Goal: Task Accomplishment & Management: Manage account settings

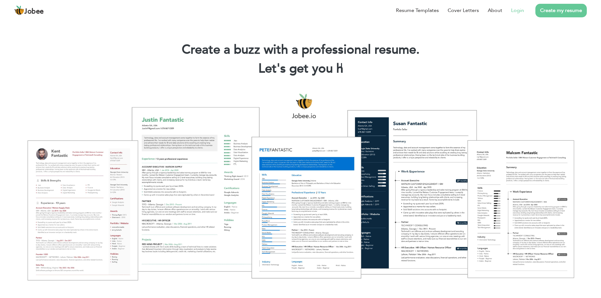
click at [524, 13] on link "Login" at bounding box center [517, 11] width 13 height 8
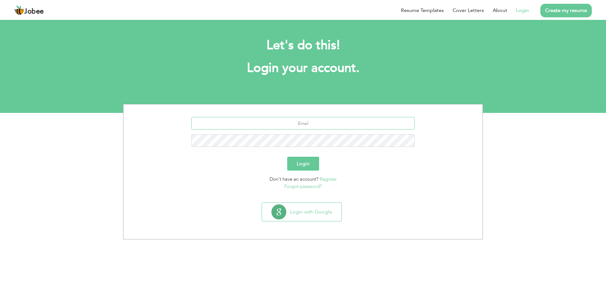
click at [310, 124] on input "text" at bounding box center [303, 123] width 224 height 13
type input "muhammadawaisdp1@gmail.com"
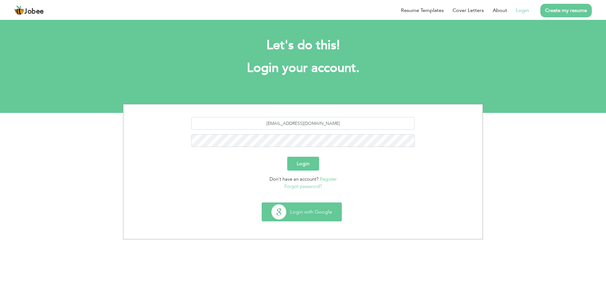
click at [303, 209] on button "Login with Google" at bounding box center [301, 212] width 79 height 18
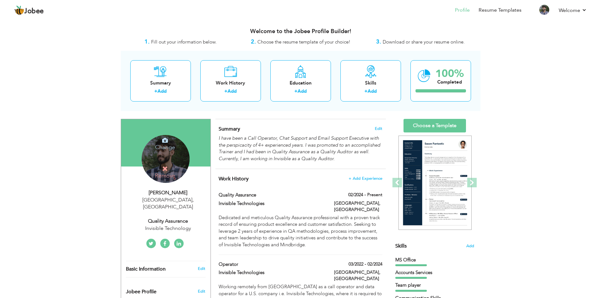
click at [183, 218] on div "Quality Assurance" at bounding box center [168, 221] width 85 height 7
type input "[DEMOGRAPHIC_DATA]"
type input "Awais"
type input "+923078379731"
select select "number:166"
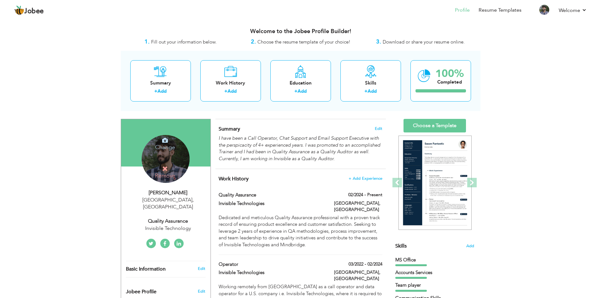
type input "[GEOGRAPHIC_DATA]"
select select "number:6"
type input "Invisible Technology"
type input "Quality Assurance"
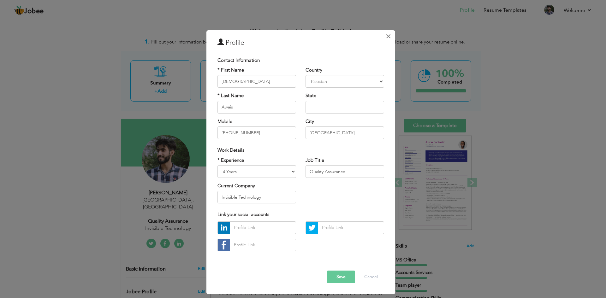
click at [390, 38] on span "×" at bounding box center [387, 36] width 5 height 11
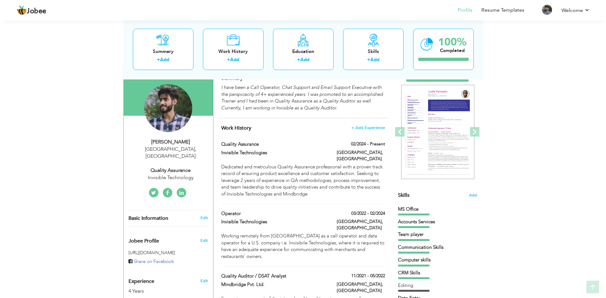
scroll to position [63, 0]
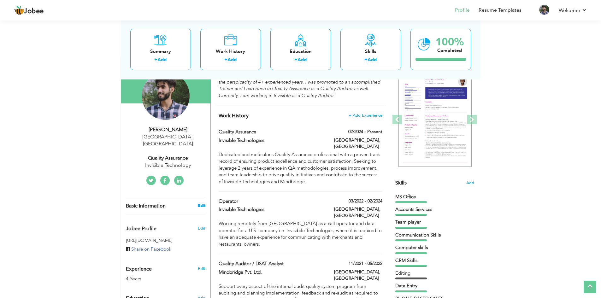
click at [204, 203] on link "Edit" at bounding box center [202, 206] width 8 height 6
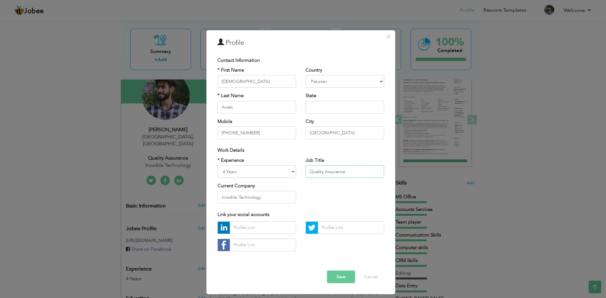
drag, startPoint x: 363, startPoint y: 172, endPoint x: 249, endPoint y: 169, distance: 114.2
click at [249, 169] on div "* Experience Entry Level Less than 1 Year 1 Year 2 Years 3 Years 4 Years 5 Year…" at bounding box center [301, 182] width 176 height 51
click at [391, 37] on button "×" at bounding box center [388, 36] width 10 height 10
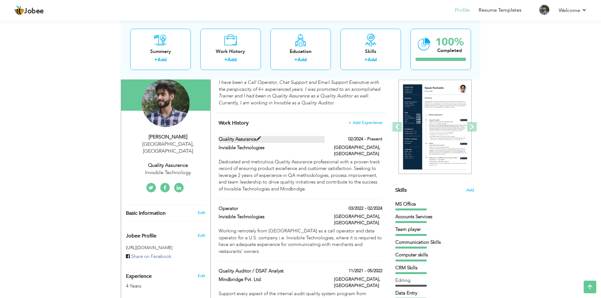
scroll to position [32, 0]
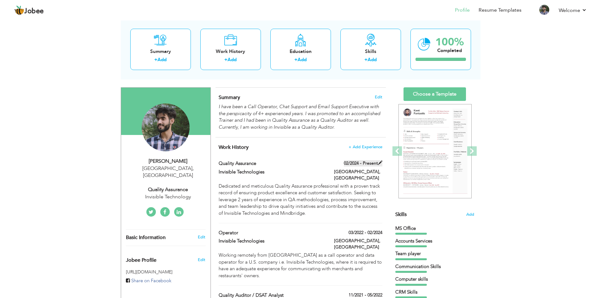
click at [378, 163] on span at bounding box center [380, 163] width 4 height 4
type input "Quality Assurance"
type input "Invisible Technologies"
type input "02/2024"
type input "[GEOGRAPHIC_DATA]"
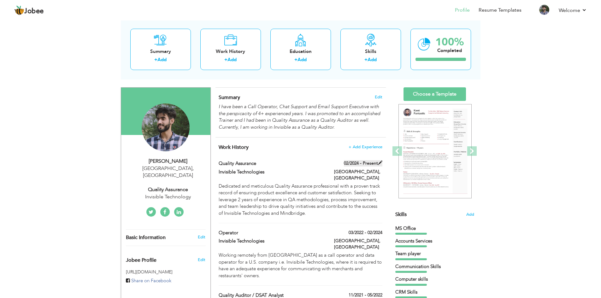
type input "[GEOGRAPHIC_DATA]"
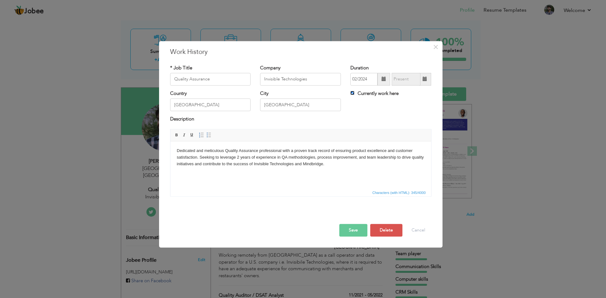
click at [352, 93] on input "Currently work here" at bounding box center [352, 93] width 4 height 4
checkbox input "false"
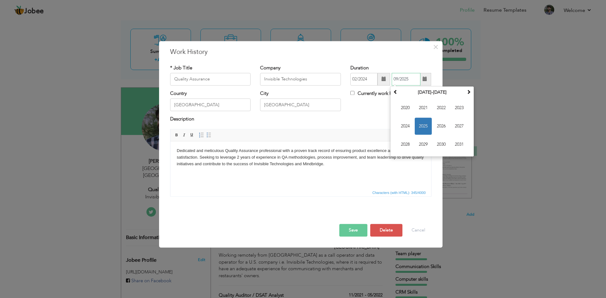
click at [404, 77] on input "09/2025" at bounding box center [405, 79] width 29 height 13
click at [425, 126] on span "2025" at bounding box center [422, 126] width 17 height 17
click at [424, 108] on span "Feb" at bounding box center [422, 107] width 17 height 17
type input "02/2025"
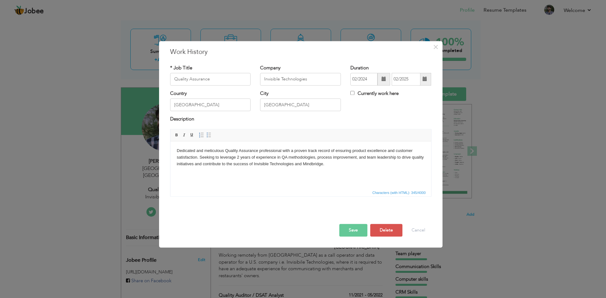
click at [359, 231] on button "Save" at bounding box center [353, 230] width 28 height 13
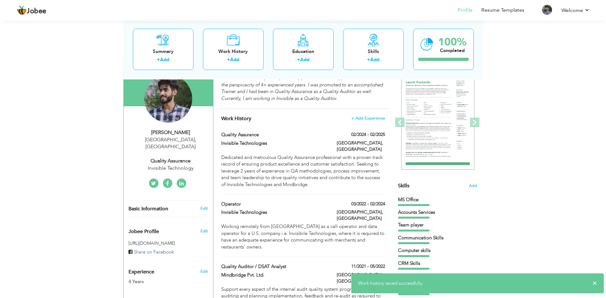
scroll to position [63, 0]
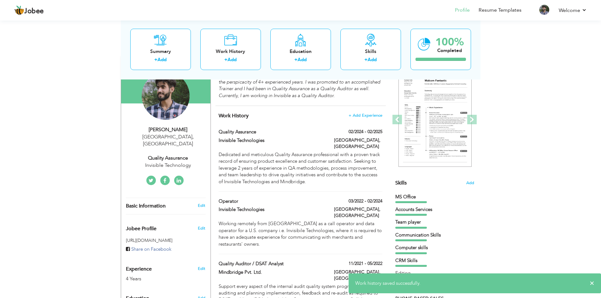
click at [165, 162] on div "Invisible Technology" at bounding box center [168, 165] width 85 height 7
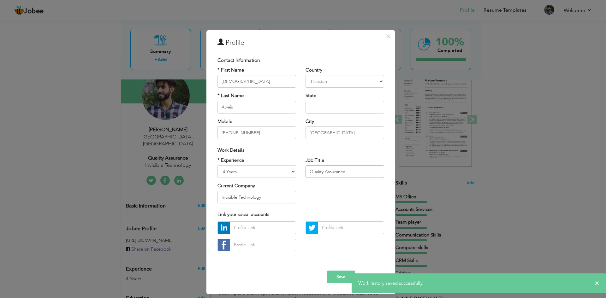
click at [336, 173] on input "Quality Assurance" at bounding box center [344, 171] width 79 height 13
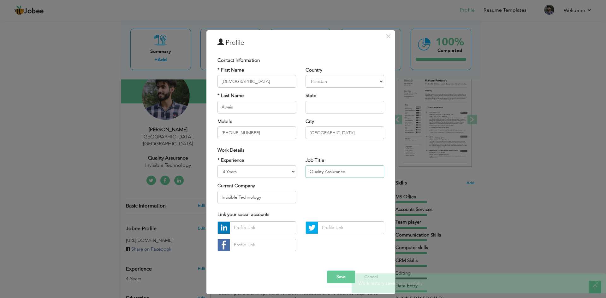
click at [353, 172] on input "Quality Assurance" at bounding box center [344, 171] width 79 height 13
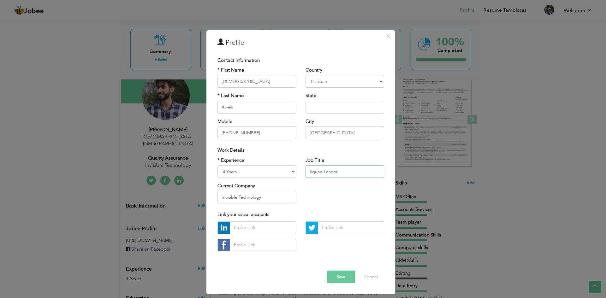
type input "Squad Leader"
click at [257, 169] on select "Entry Level Less than 1 Year 1 Year 2 Years 3 Years 4 Years 5 Years 6 Years 7 Y…" at bounding box center [256, 171] width 79 height 13
click at [217, 165] on select "Entry Level Less than 1 Year 1 Year 2 Years 3 Years 4 Years 5 Years 6 Years 7 Y…" at bounding box center [256, 171] width 79 height 13
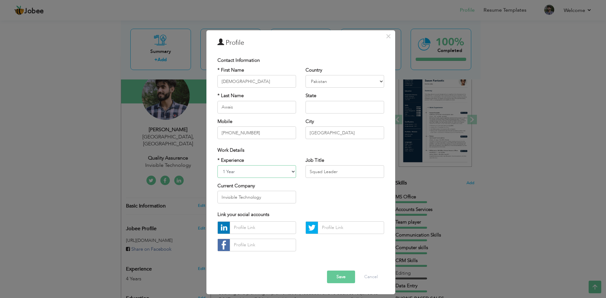
click at [253, 168] on select "Entry Level Less than 1 Year 1 Year 2 Years 3 Years 4 Years 5 Years 6 Years 7 Y…" at bounding box center [256, 171] width 79 height 13
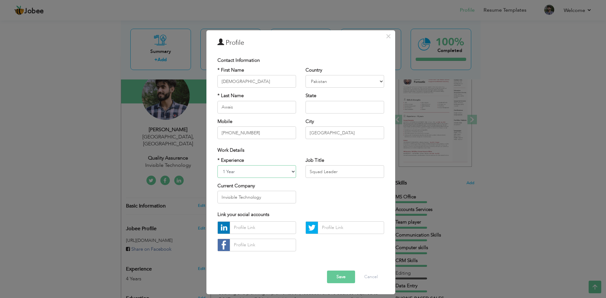
select select "number:7"
click at [217, 165] on select "Entry Level Less than 1 Year 1 Year 2 Years 3 Years 4 Years 5 Years 6 Years 7 Y…" at bounding box center [256, 171] width 79 height 13
click at [257, 196] on input "Invisible Technology" at bounding box center [256, 197] width 79 height 13
click at [324, 195] on div "* Experience Entry Level Less than 1 Year 1 Year 2 Years 3 Years 4 Years 5 Year…" at bounding box center [301, 182] width 176 height 51
click at [265, 225] on input "text" at bounding box center [263, 227] width 66 height 13
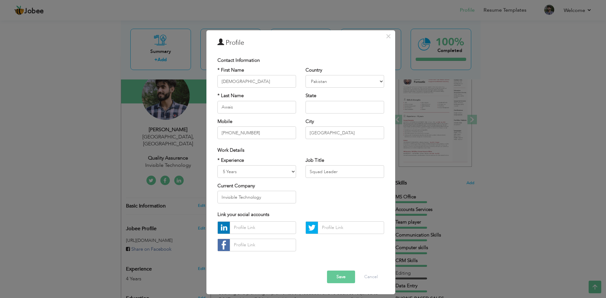
click at [321, 195] on div "* Experience Entry Level Less than 1 Year 1 Year 2 Years 3 Years 4 Years 5 Year…" at bounding box center [301, 182] width 176 height 51
click at [270, 223] on input "text" at bounding box center [263, 227] width 66 height 13
click at [247, 232] on input "text" at bounding box center [263, 227] width 66 height 13
paste input "https://www.linkedin.com/in/muhammad-awais-240858139/"
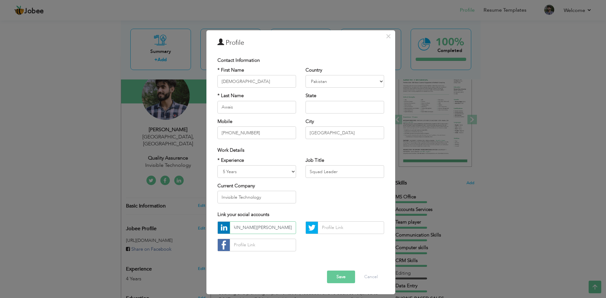
type input "https://www.linkedin.com/in/muhammad-awais-240858139/"
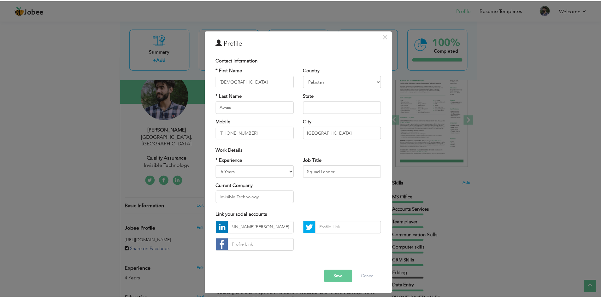
scroll to position [0, 0]
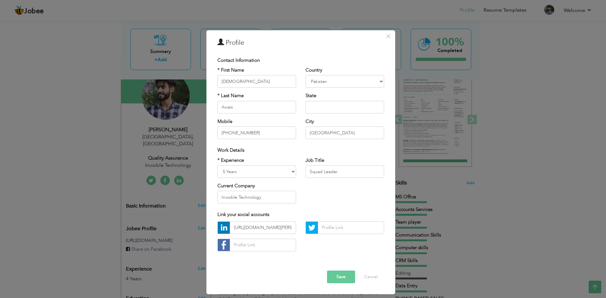
click at [346, 278] on button "Save" at bounding box center [341, 277] width 28 height 13
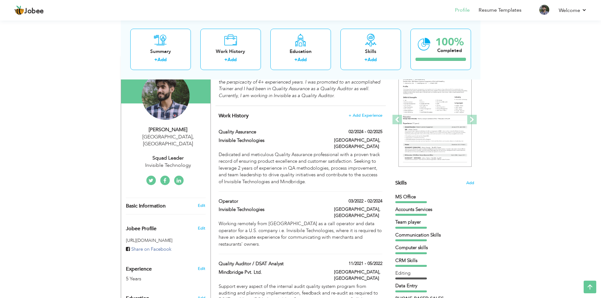
click at [172, 162] on div "Invisible Technology" at bounding box center [168, 165] width 85 height 7
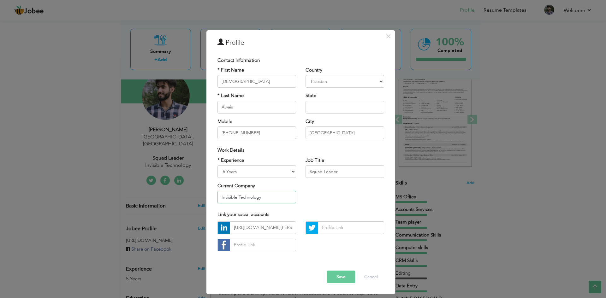
click at [260, 195] on input "Invisible Technology" at bounding box center [256, 197] width 79 height 13
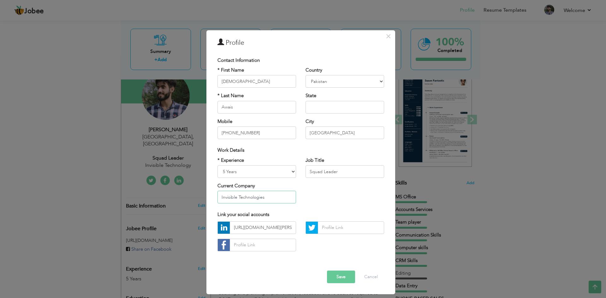
type input "Invisible Technologies"
click at [343, 273] on button "Save" at bounding box center [341, 277] width 28 height 13
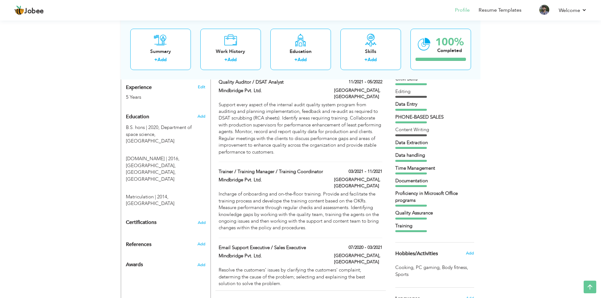
scroll to position [240, 0]
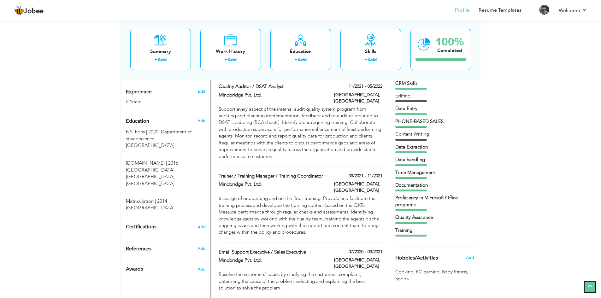
click at [593, 288] on icon at bounding box center [589, 287] width 13 height 13
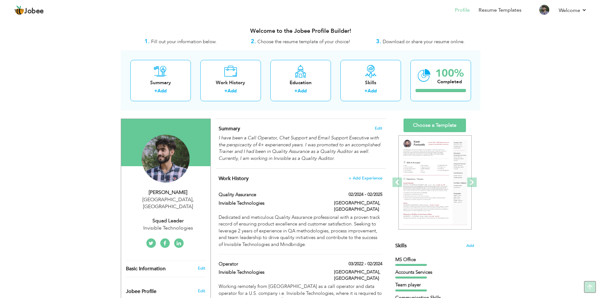
scroll to position [0, 0]
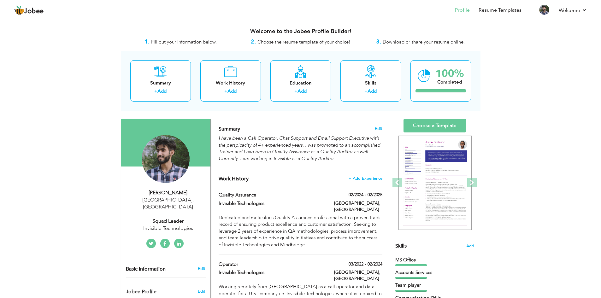
click at [421, 41] on span "Download or share your resume online." at bounding box center [424, 42] width 82 height 6
click at [288, 43] on span "Choose the resume template of your choice!" at bounding box center [303, 42] width 93 height 6
click at [208, 42] on span "Fill out your information below." at bounding box center [184, 42] width 66 height 6
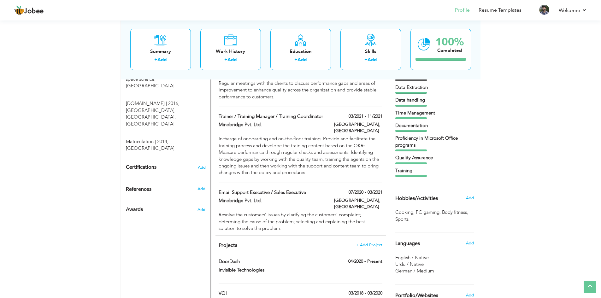
scroll to position [303, 0]
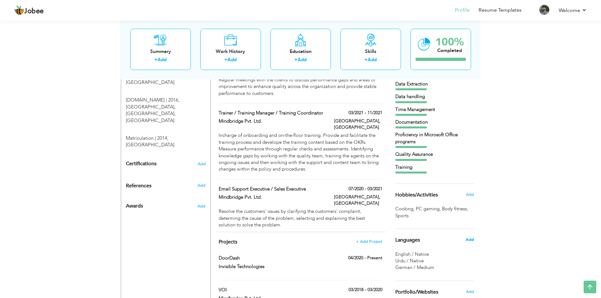
click at [471, 242] on span "Add" at bounding box center [470, 240] width 8 height 6
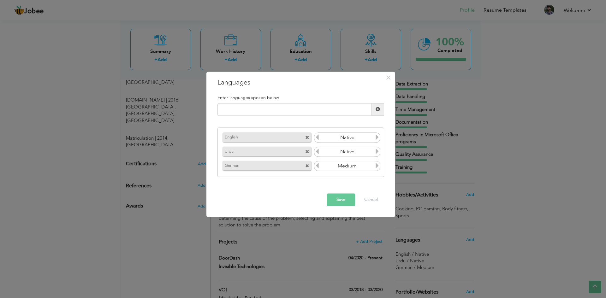
click at [307, 165] on span at bounding box center [307, 166] width 4 height 4
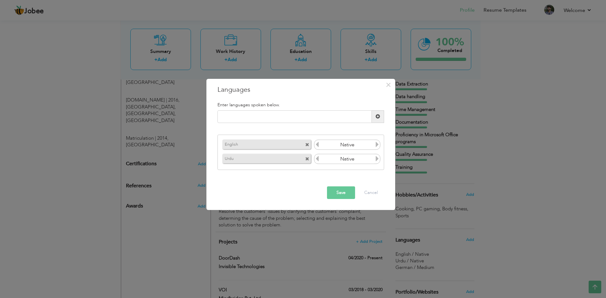
click at [344, 193] on button "Save" at bounding box center [341, 192] width 28 height 13
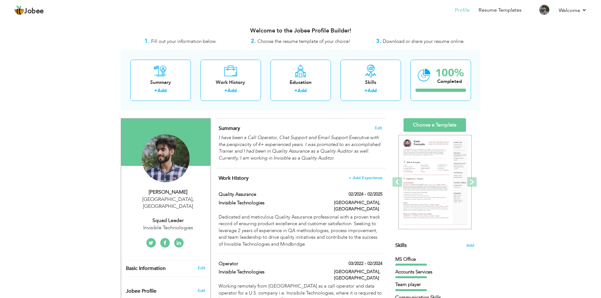
scroll to position [0, 0]
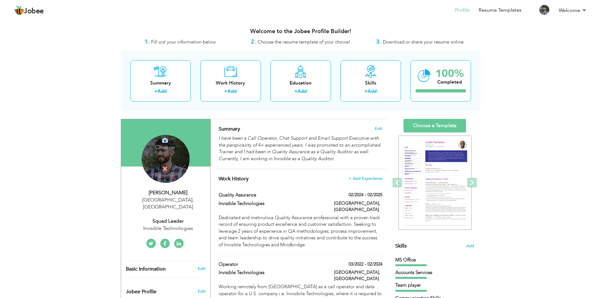
click at [170, 159] on div "Change Remove" at bounding box center [166, 159] width 48 height 48
click at [161, 144] on h4 "Change" at bounding box center [165, 143] width 45 height 15
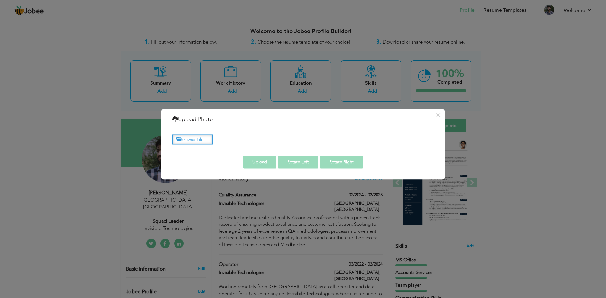
click at [196, 138] on label "Browse File ..." at bounding box center [192, 140] width 40 height 10
click at [0, 0] on input "Browse File ..." at bounding box center [0, 0] width 0 height 0
click at [200, 142] on label "Browse File ..." at bounding box center [192, 140] width 40 height 10
click at [0, 0] on input "Browse File ..." at bounding box center [0, 0] width 0 height 0
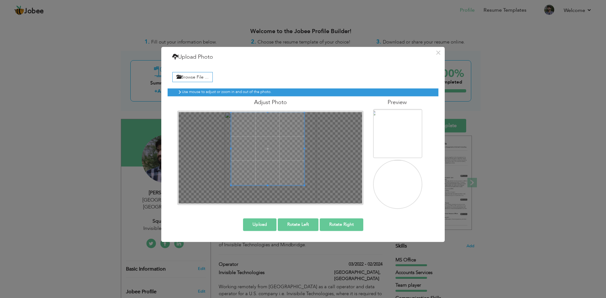
click at [283, 138] on span at bounding box center [267, 148] width 73 height 73
click at [266, 222] on button "Upload" at bounding box center [259, 224] width 33 height 13
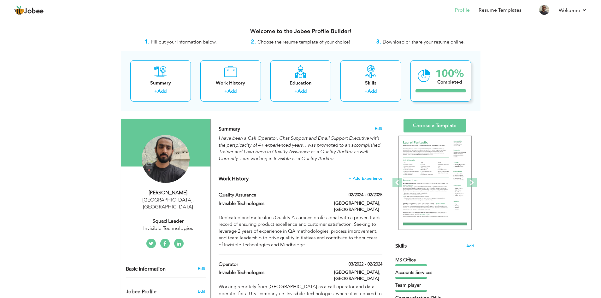
click at [443, 85] on div "Completed" at bounding box center [449, 82] width 28 height 7
drag, startPoint x: 240, startPoint y: 174, endPoint x: 44, endPoint y: 82, distance: 216.0
click at [462, 8] on link "Profile" at bounding box center [462, 10] width 15 height 7
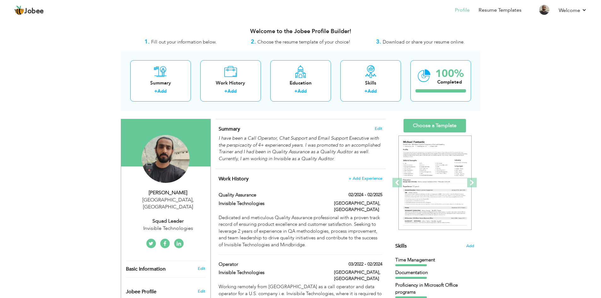
click at [398, 42] on span "Download or share your resume online." at bounding box center [424, 42] width 82 height 6
click at [420, 170] on img at bounding box center [434, 183] width 73 height 95
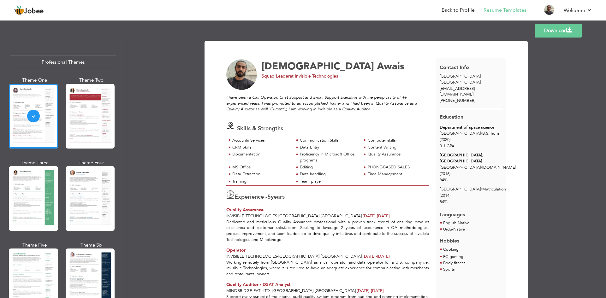
click at [86, 114] on div at bounding box center [90, 116] width 49 height 65
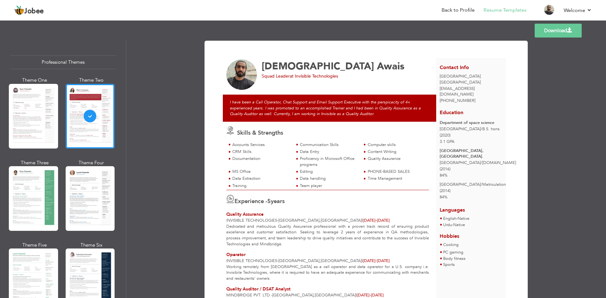
click at [36, 196] on div at bounding box center [33, 198] width 49 height 65
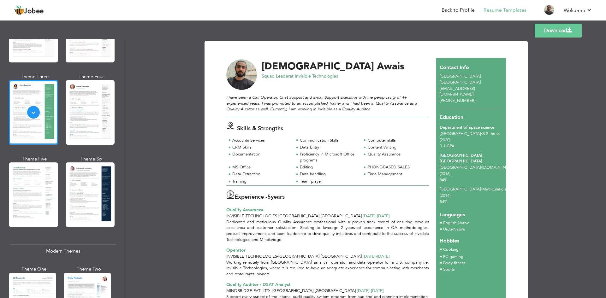
scroll to position [95, 0]
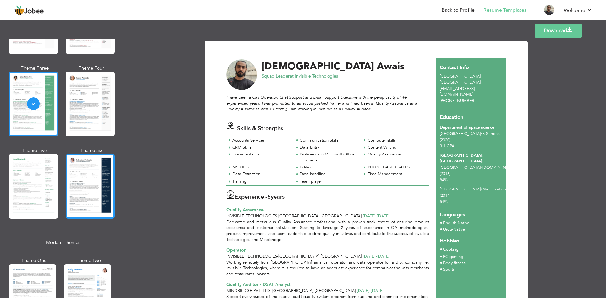
click at [77, 195] on div at bounding box center [90, 186] width 49 height 65
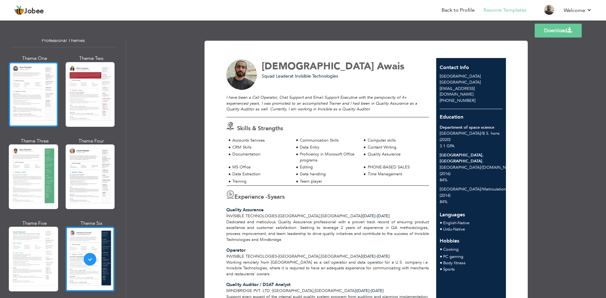
scroll to position [0, 0]
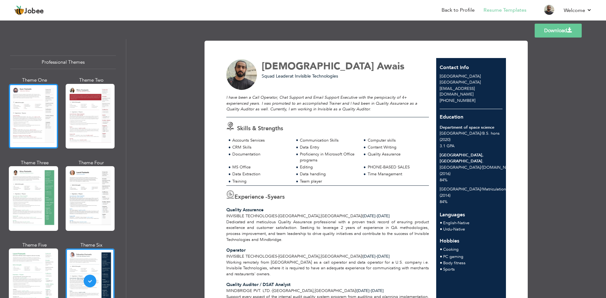
click at [38, 103] on div at bounding box center [33, 116] width 49 height 65
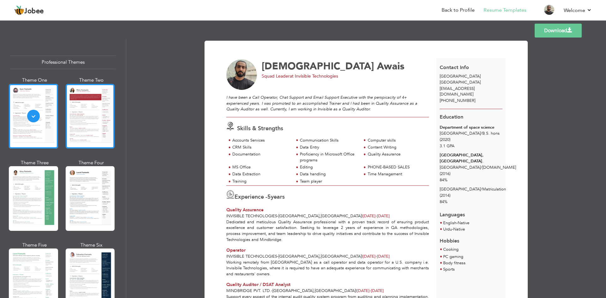
click at [93, 125] on div at bounding box center [90, 116] width 49 height 65
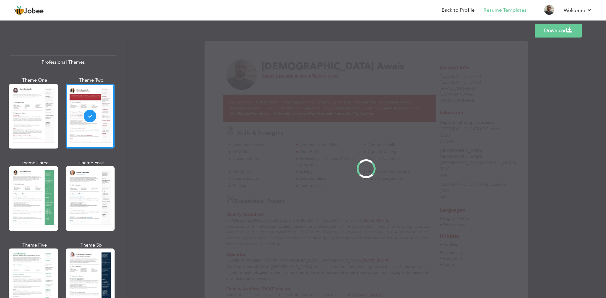
click at [83, 189] on div "Professional Themes Theme One Theme Two Theme Three Theme Four" at bounding box center [303, 168] width 606 height 259
click at [37, 210] on div at bounding box center [33, 198] width 49 height 65
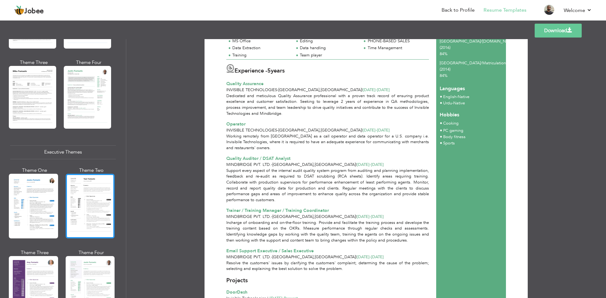
scroll to position [378, 0]
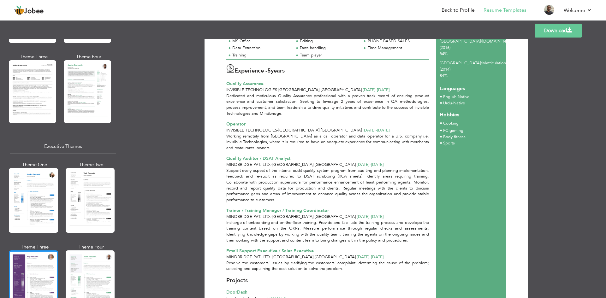
click at [44, 264] on div at bounding box center [33, 282] width 49 height 65
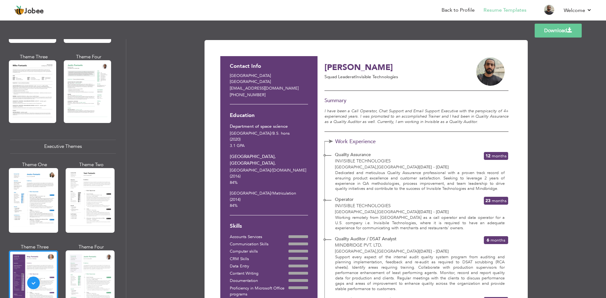
scroll to position [0, 0]
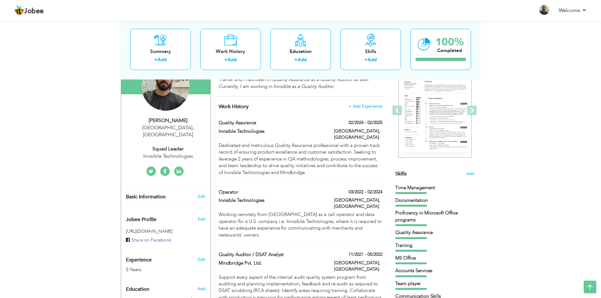
scroll to position [63, 0]
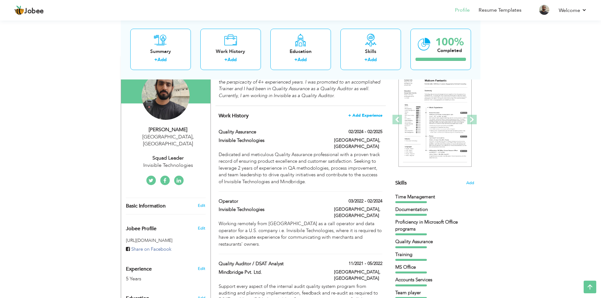
click at [355, 114] on span "+ Add Experience" at bounding box center [365, 115] width 34 height 4
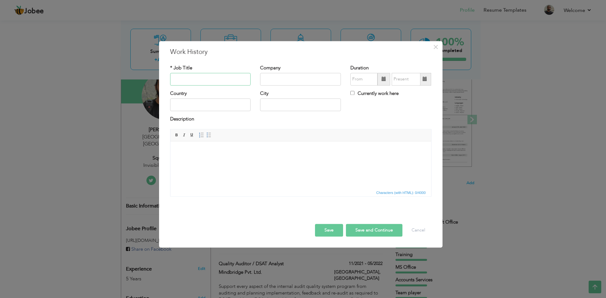
click at [196, 74] on input "text" at bounding box center [210, 79] width 81 height 13
type input "Squad Leader"
click at [277, 79] on input "text" at bounding box center [300, 79] width 81 height 13
type input "Invisible Technologies"
click at [363, 79] on input "09/2025" at bounding box center [363, 79] width 27 height 13
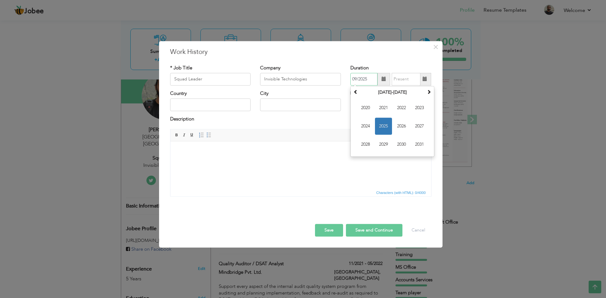
click at [386, 126] on span "2025" at bounding box center [383, 126] width 17 height 17
click at [388, 110] on span "Feb" at bounding box center [383, 107] width 17 height 17
type input "02/2025"
click at [350, 91] on div "Currently work here" at bounding box center [390, 96] width 90 height 13
click at [349, 93] on div "Currently work here" at bounding box center [390, 96] width 90 height 13
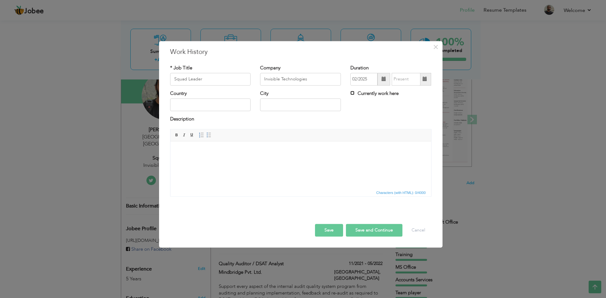
drag, startPoint x: 351, startPoint y: 93, endPoint x: 333, endPoint y: 97, distance: 18.4
click at [352, 93] on input "Currently work here" at bounding box center [352, 93] width 4 height 4
checkbox input "true"
click at [213, 100] on input "text" at bounding box center [210, 105] width 81 height 13
type input "[GEOGRAPHIC_DATA]"
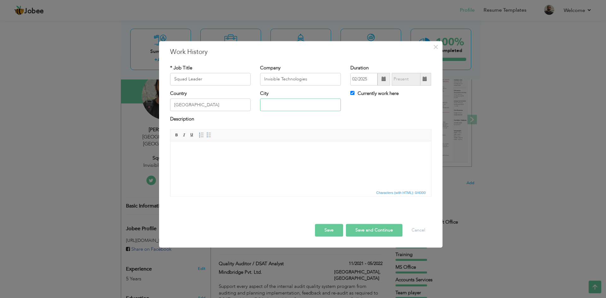
type input "[GEOGRAPHIC_DATA]"
click at [368, 228] on button "Save and Continue" at bounding box center [374, 230] width 56 height 13
checkbox input "false"
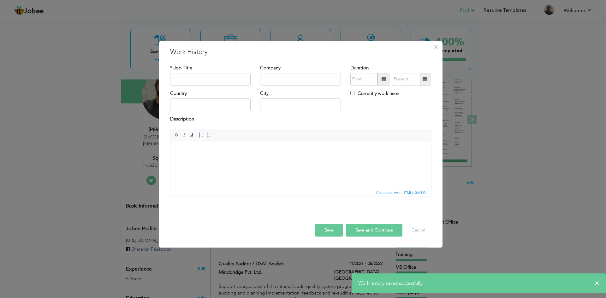
click at [332, 233] on button "Save" at bounding box center [329, 230] width 28 height 13
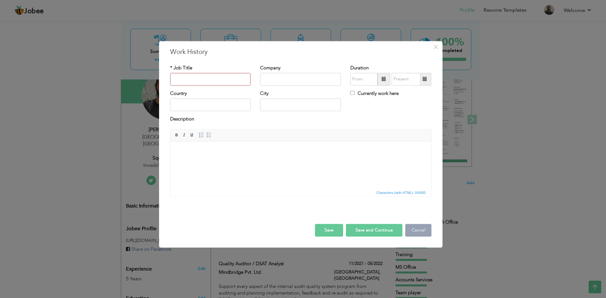
click at [418, 236] on button "Cancel" at bounding box center [418, 230] width 26 height 13
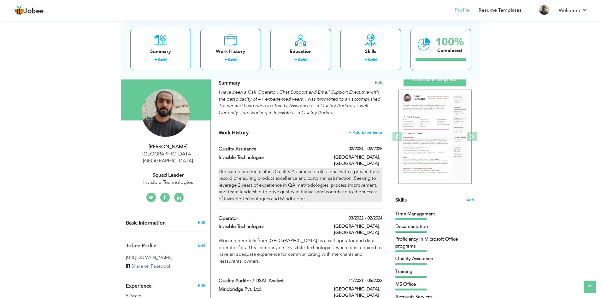
scroll to position [44, 0]
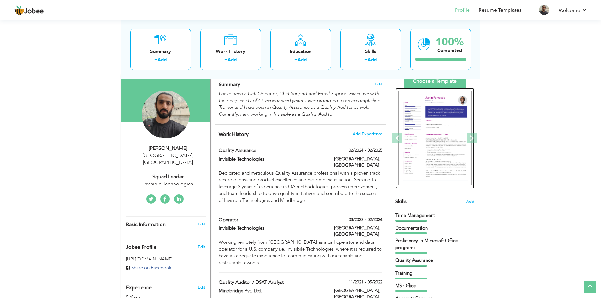
click at [419, 150] on img at bounding box center [434, 138] width 73 height 95
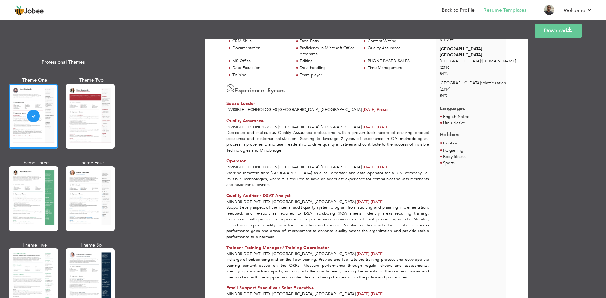
scroll to position [126, 0]
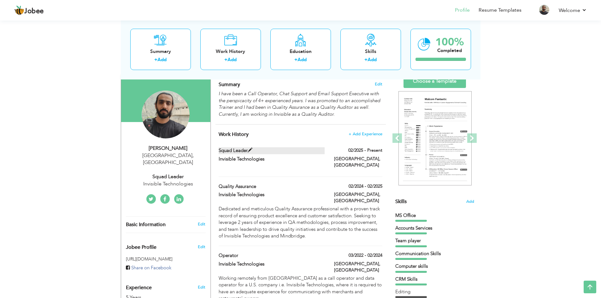
click at [250, 149] on span at bounding box center [250, 150] width 5 height 5
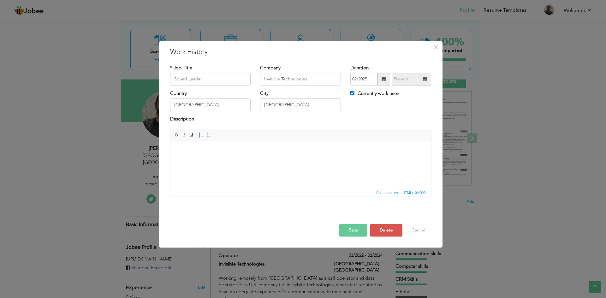
click at [228, 161] on html at bounding box center [300, 150] width 261 height 19
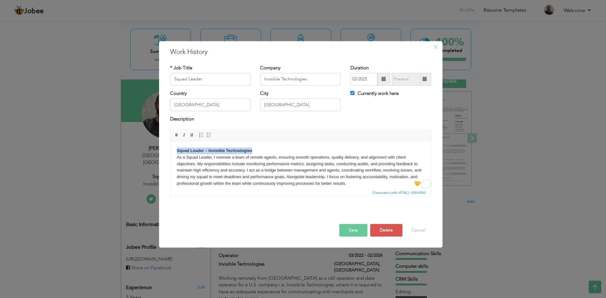
drag, startPoint x: 256, startPoint y: 149, endPoint x: 307, endPoint y: 290, distance: 150.1
click at [170, 148] on html "Squad Leader – Invisible Technologies As a Squad Leader, I oversee a team of re…" at bounding box center [300, 167] width 261 height 52
click at [173, 157] on html "As a Squad Leader, I oversee a team of remote agents, ensuring smooth operation…" at bounding box center [300, 167] width 261 height 52
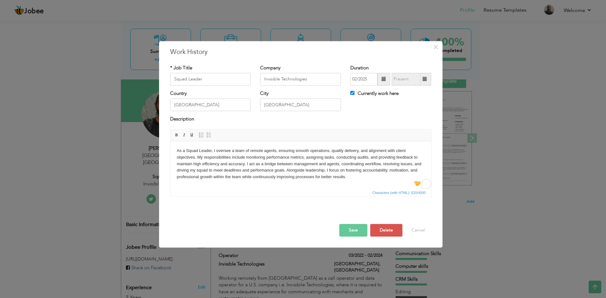
click at [365, 229] on button "Save" at bounding box center [353, 230] width 28 height 13
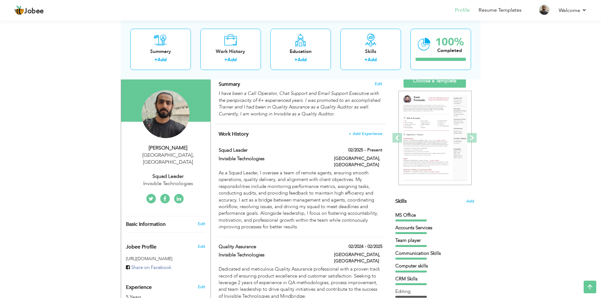
scroll to position [44, 0]
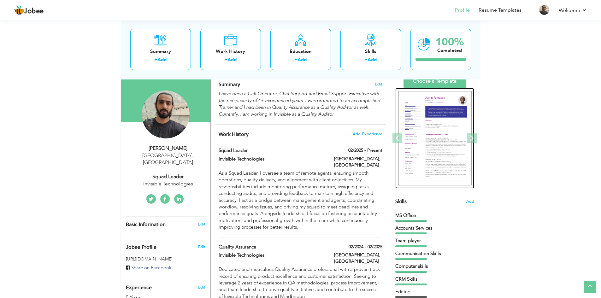
click at [409, 123] on img at bounding box center [434, 138] width 73 height 95
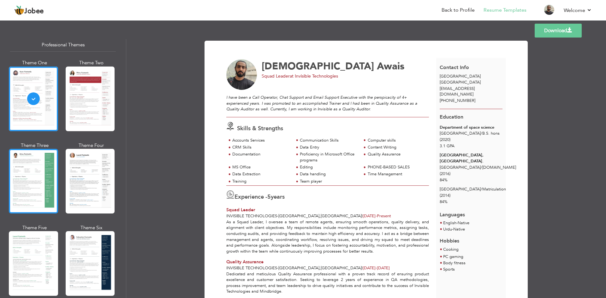
scroll to position [63, 0]
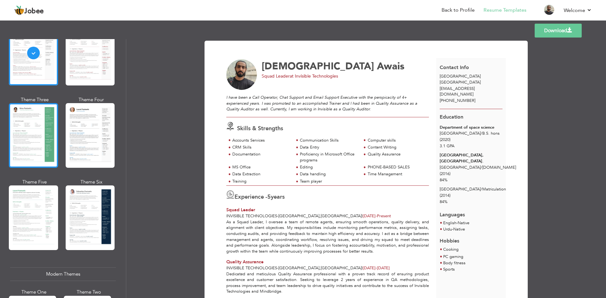
click at [48, 158] on div at bounding box center [33, 135] width 49 height 65
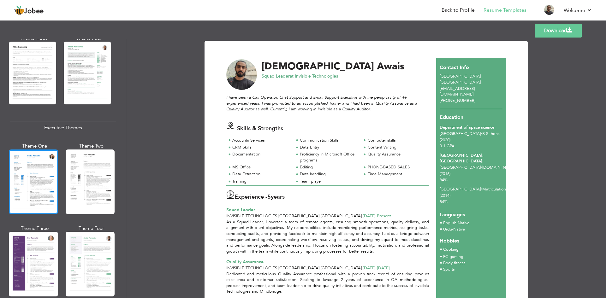
scroll to position [396, 0]
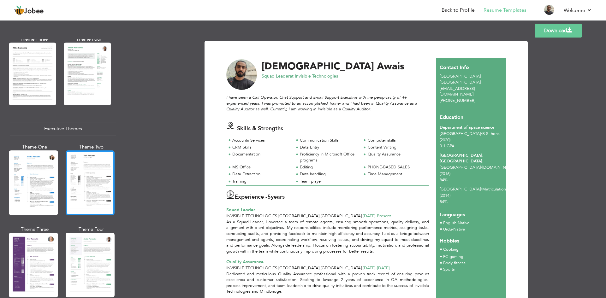
click at [90, 191] on div at bounding box center [90, 182] width 49 height 65
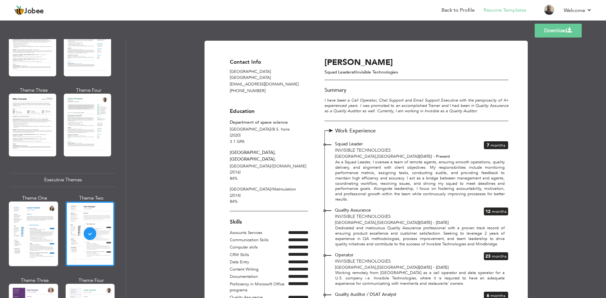
scroll to position [333, 0]
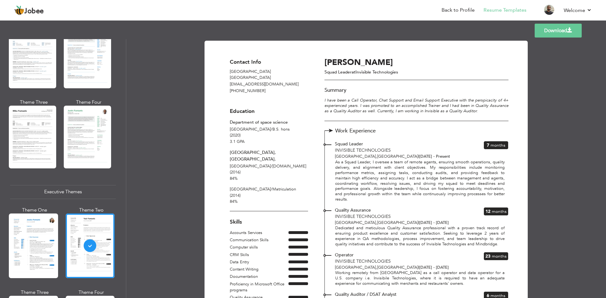
click at [24, 114] on div at bounding box center [32, 137] width 47 height 62
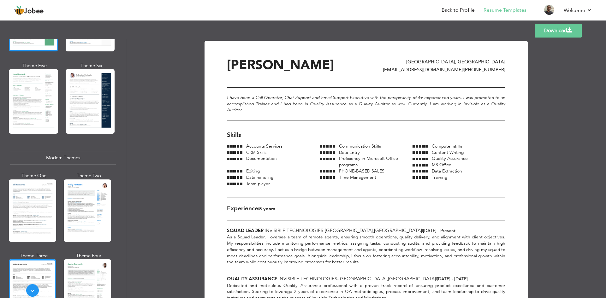
scroll to position [112, 0]
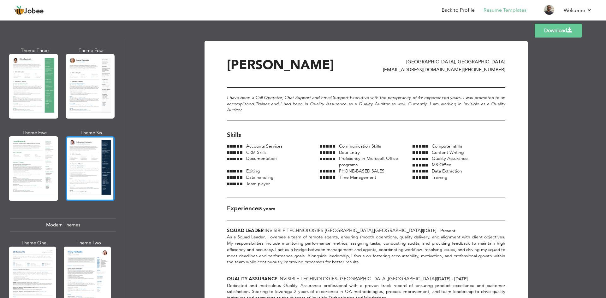
click at [73, 153] on div at bounding box center [90, 168] width 49 height 65
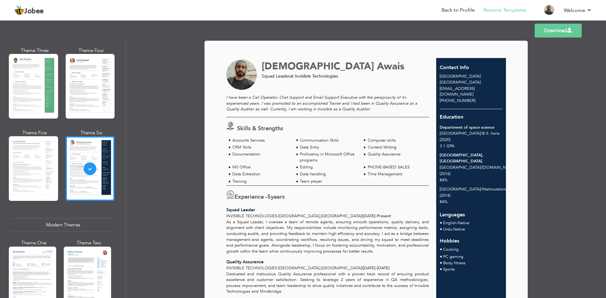
click at [40, 109] on div at bounding box center [33, 86] width 49 height 65
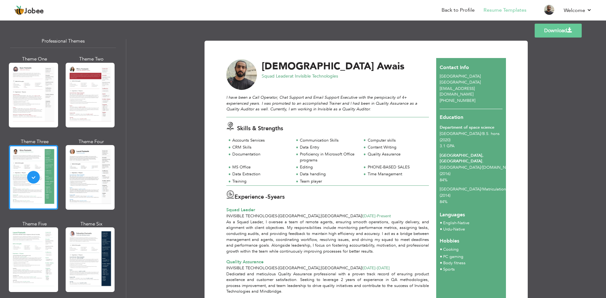
scroll to position [0, 0]
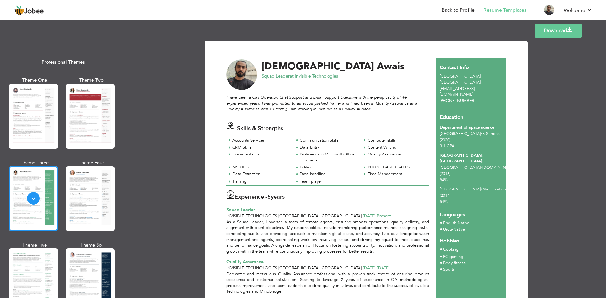
click at [549, 23] on div "Templates Download" at bounding box center [303, 31] width 606 height 20
click at [548, 31] on link "Download" at bounding box center [557, 31] width 47 height 14
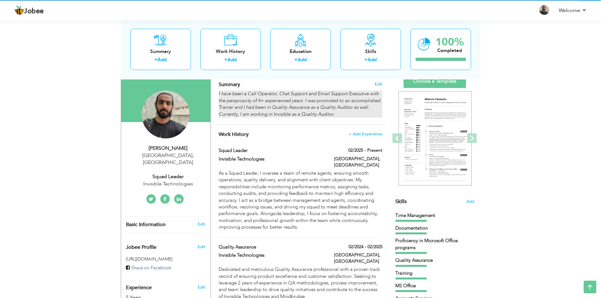
click at [279, 110] on em "of 4+ experienced years. I was promoted to an accomplished Trainer and I had be…" at bounding box center [299, 107] width 161 height 20
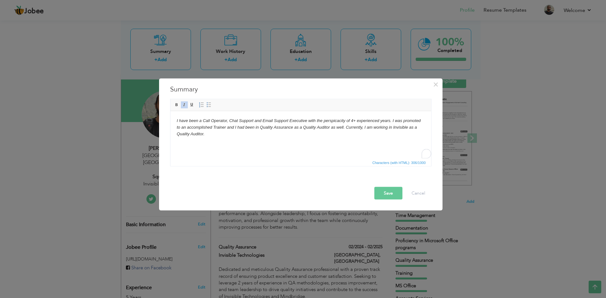
click at [229, 138] on html "I have been a Call Operator, Chat Support and Email Support Executive with the …" at bounding box center [300, 127] width 261 height 32
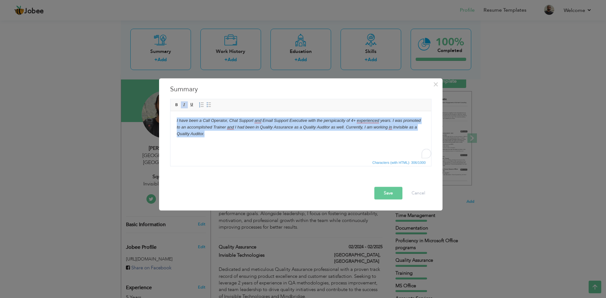
copy body "I have been a Call Operator, Chat Support and Email Support Executive with the …"
click at [260, 143] on html "I have been a Call Operator, Chat Support and Email Support Executive with the …" at bounding box center [300, 127] width 261 height 32
click at [225, 138] on html "I have been a Call Operator, Chat Support and Email Support Executive with the …" at bounding box center [300, 127] width 261 height 32
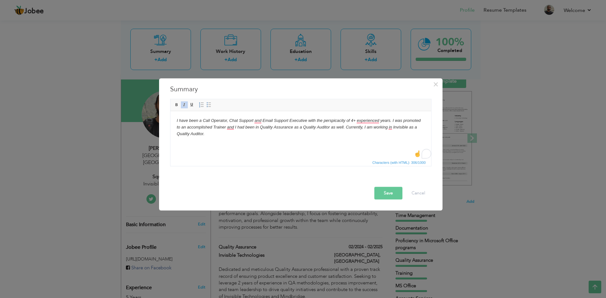
click at [216, 138] on html "I have been a Call Operator, Chat Support and Email Support Executive with the …" at bounding box center [300, 127] width 261 height 32
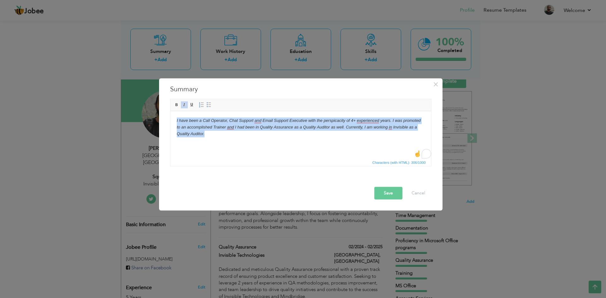
click at [277, 143] on html "I have been a Call Operator, Chat Support and Email Support Executive with the …" at bounding box center [300, 127] width 261 height 32
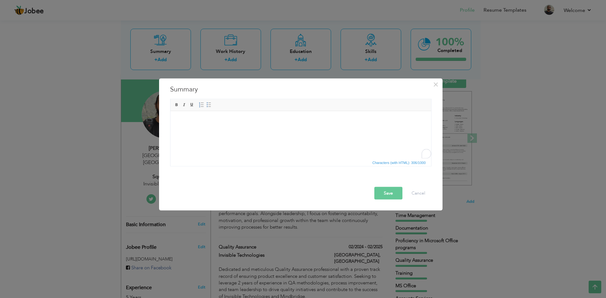
scroll to position [4, 0]
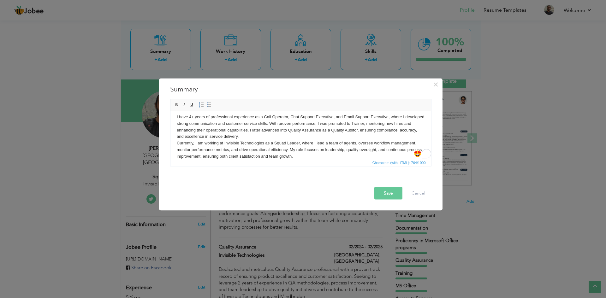
click at [257, 138] on body "I have 4+ years of professional experience as a Call Operator, Chat Support Exe…" at bounding box center [300, 137] width 248 height 46
click at [308, 154] on body "I have 4+ years of professional experience as a Call Operator, Chat Support Exe…" at bounding box center [300, 137] width 248 height 46
click at [392, 192] on button "Save" at bounding box center [388, 193] width 28 height 13
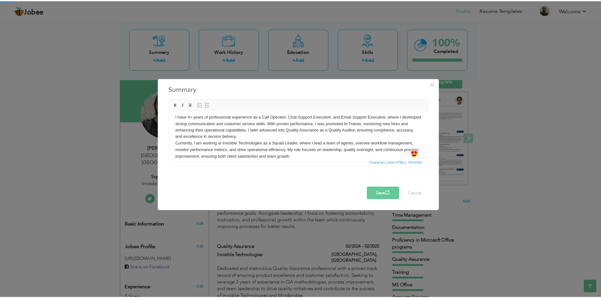
scroll to position [0, 0]
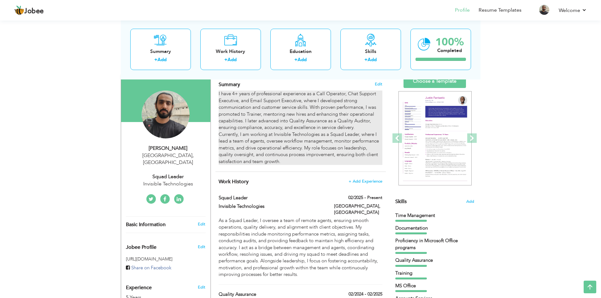
click at [278, 119] on div "I have 4+ years of professional experience as a Call Operator, Chat Support Exe…" at bounding box center [300, 128] width 163 height 74
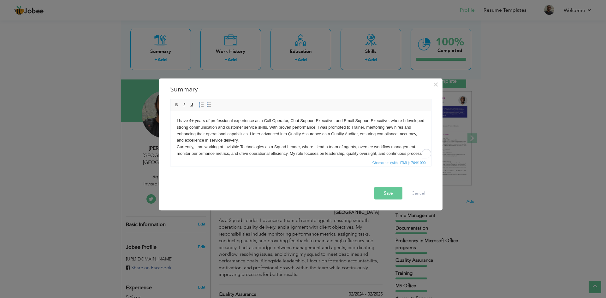
click at [296, 137] on body "I have 4+ years of professional experience as a Call Operator, Chat Support Exe…" at bounding box center [300, 140] width 248 height 46
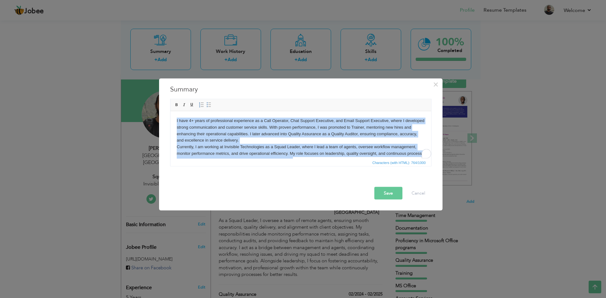
paste body "To enrich screen reader interactions, please activate Accessibility in Grammarl…"
click at [333, 152] on body "I have 4+ years of professional experience as a Call Operator, Chat Support Exe…" at bounding box center [300, 140] width 248 height 46
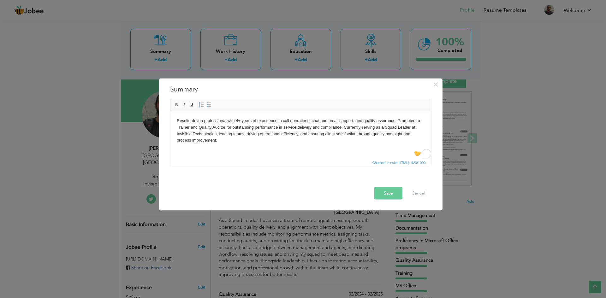
click at [265, 135] on body "Results-driven professional with 4+ years of experience in call operations, cha…" at bounding box center [300, 130] width 248 height 26
click at [395, 195] on button "Save" at bounding box center [388, 193] width 28 height 13
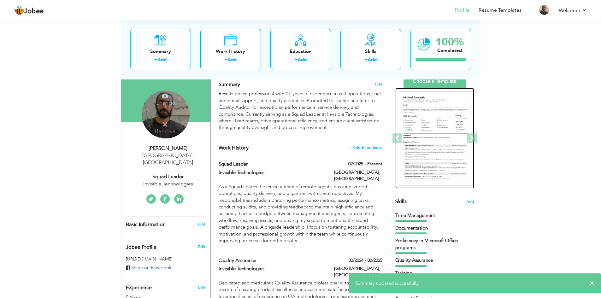
click at [425, 133] on img at bounding box center [435, 138] width 73 height 95
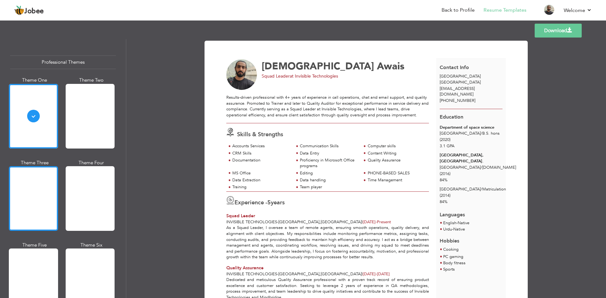
click at [47, 196] on div at bounding box center [33, 198] width 49 height 65
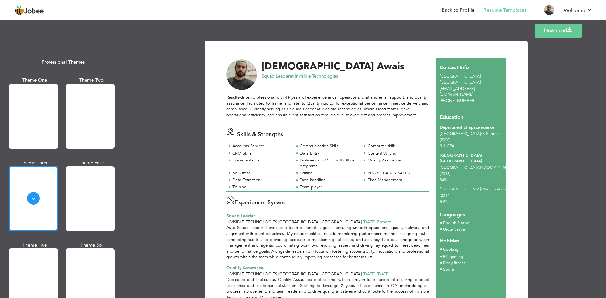
click at [551, 27] on link "Download" at bounding box center [557, 31] width 47 height 14
click at [575, 110] on div "Download [PERSON_NAME] Squad Leader at Invisible Technologies Editing" at bounding box center [365, 168] width 479 height 259
